Goal: Task Accomplishment & Management: Manage account settings

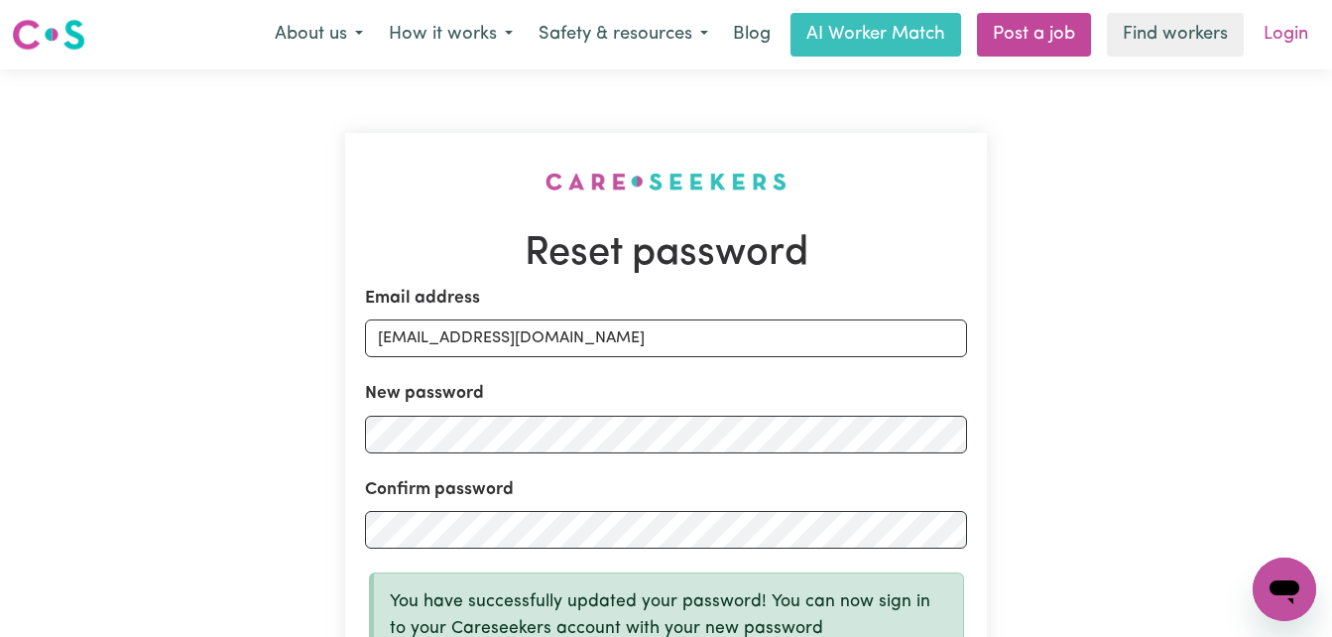
click at [1296, 37] on link "Login" at bounding box center [1285, 35] width 68 height 44
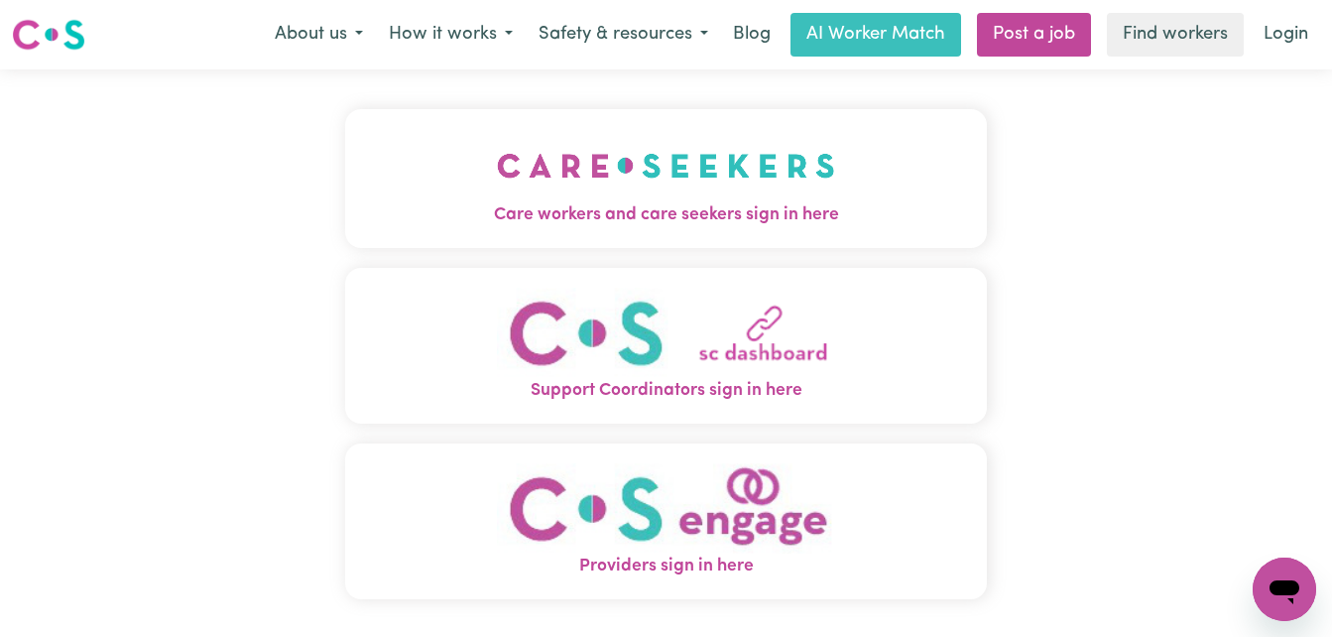
click at [674, 213] on span "Care workers and care seekers sign in here" at bounding box center [666, 215] width 643 height 26
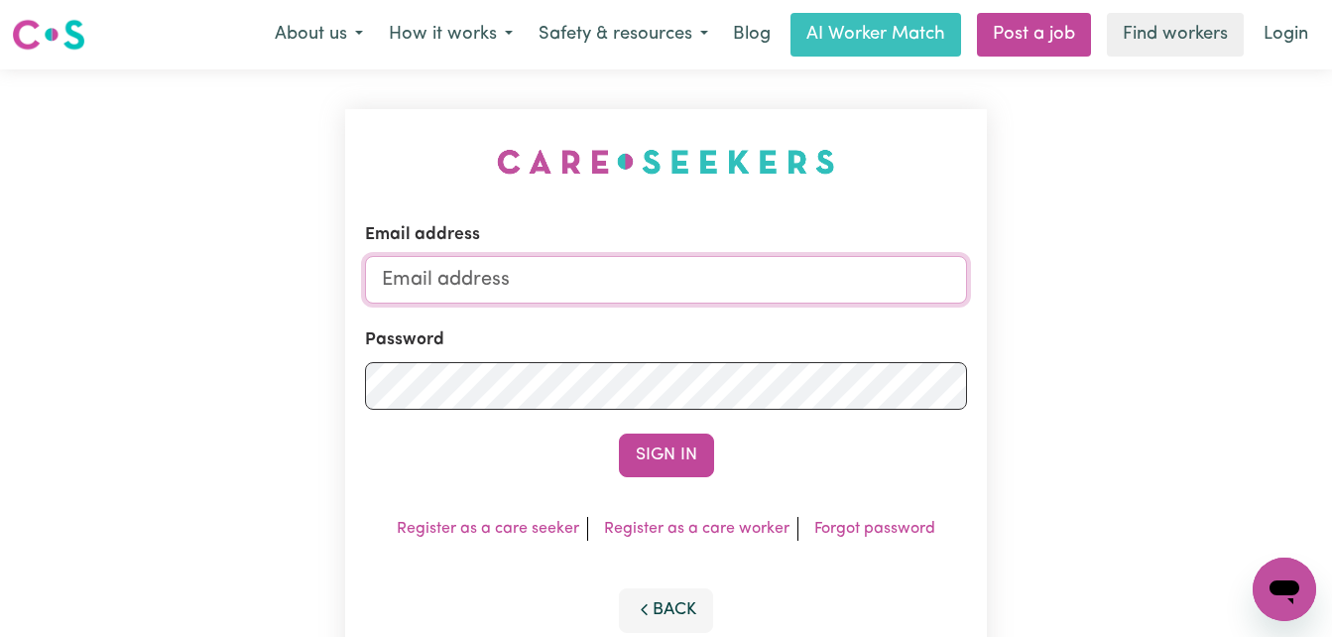
type input "[EMAIL_ADDRESS][DOMAIN_NAME]"
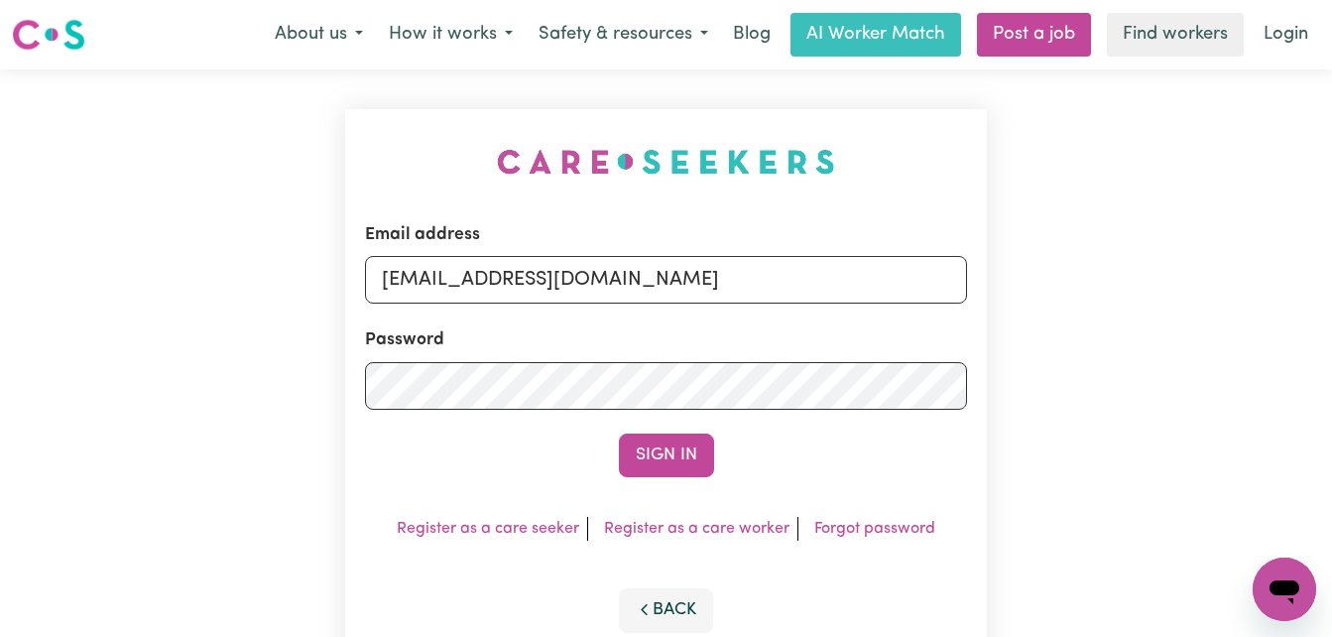
drag, startPoint x: 612, startPoint y: 334, endPoint x: 588, endPoint y: 416, distance: 84.7
click at [588, 416] on form "Email address [EMAIL_ADDRESS][DOMAIN_NAME] Password Sign In" at bounding box center [666, 349] width 603 height 255
drag, startPoint x: 588, startPoint y: 416, endPoint x: 675, endPoint y: 458, distance: 97.1
click at [675, 458] on button "Sign In" at bounding box center [666, 455] width 95 height 44
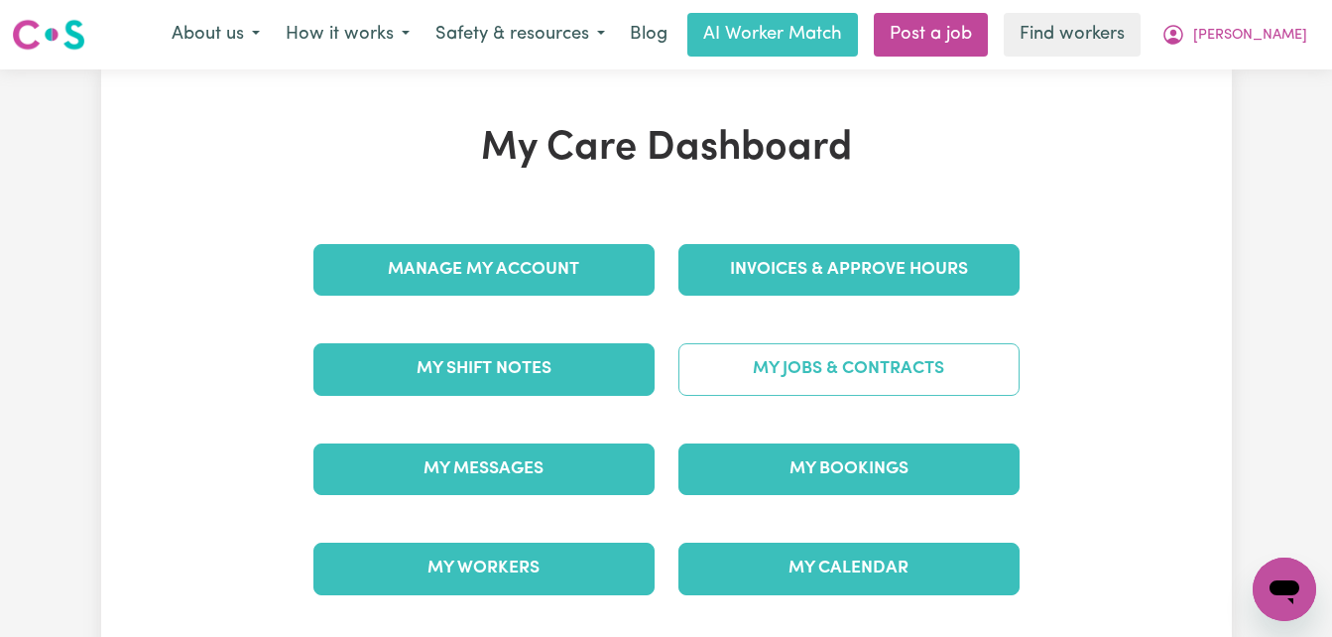
click at [793, 376] on link "My Jobs & Contracts" at bounding box center [848, 369] width 341 height 52
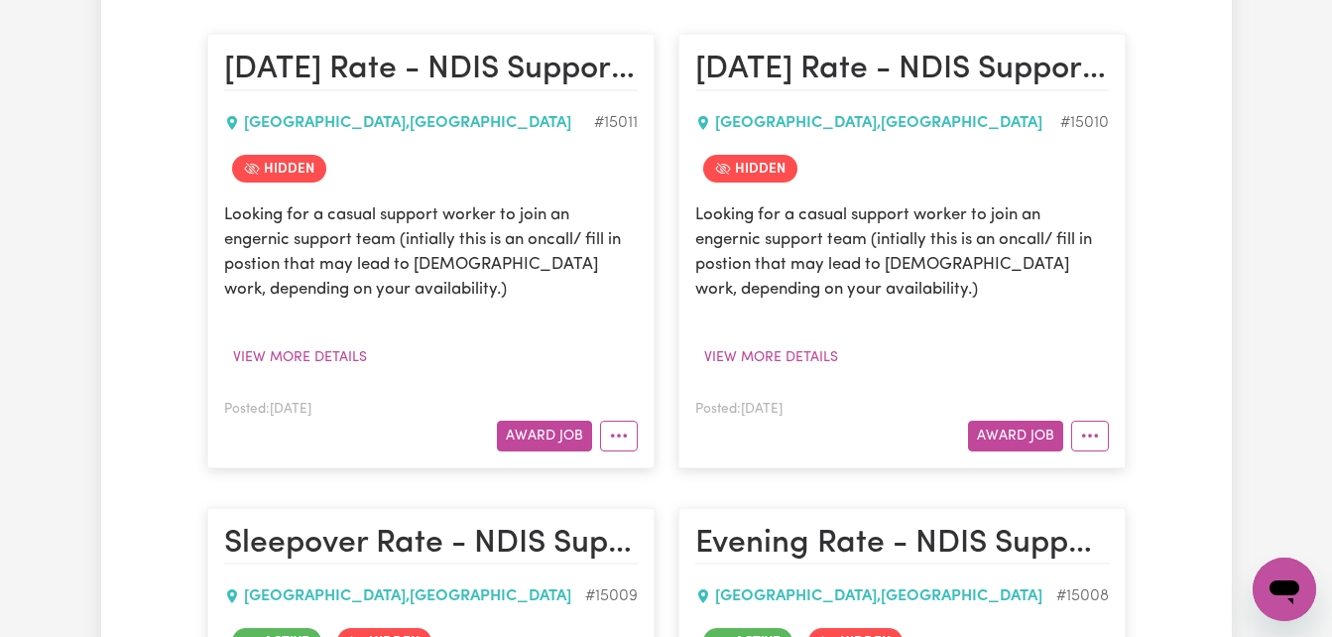
scroll to position [476, 0]
